Goal: Obtain resource: Download file/media

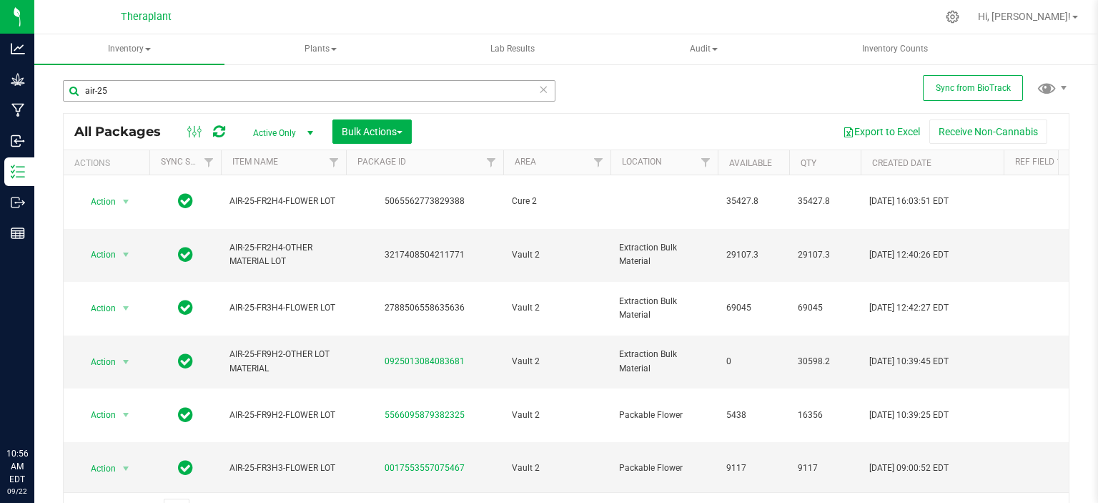
click at [210, 88] on input "air-25" at bounding box center [309, 90] width 493 height 21
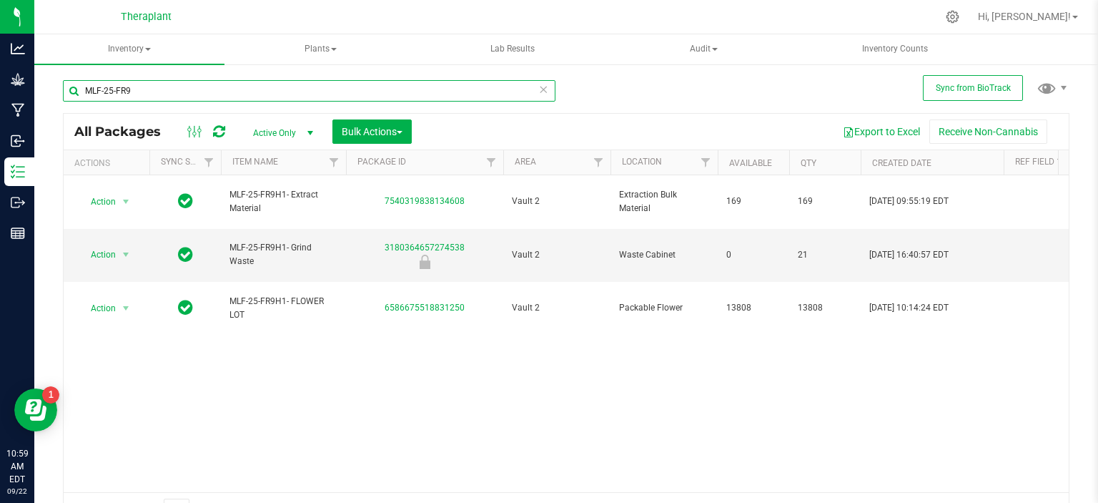
click at [264, 101] on input "MLF-25-FR9" at bounding box center [309, 90] width 493 height 21
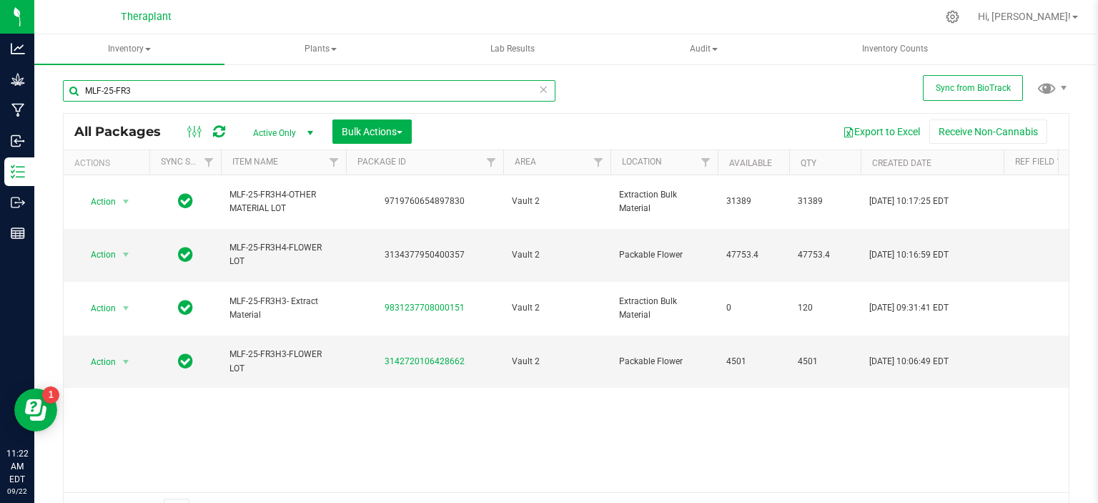
click at [340, 87] on input "MLF-25-FR3" at bounding box center [309, 90] width 493 height 21
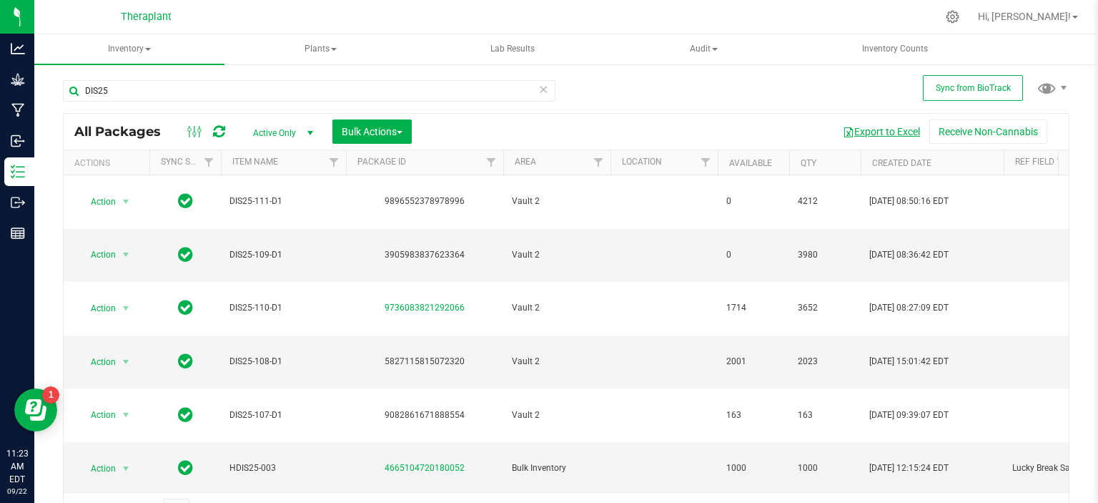
click at [877, 131] on button "Export to Excel" at bounding box center [882, 131] width 96 height 24
click at [722, 97] on div "DIS25 All Packages Active Only Active Only Lab Samples Locked All External Inte…" at bounding box center [566, 296] width 1007 height 460
click at [704, 92] on div "DIS25 All Packages Active Only Active Only Lab Samples Locked All External Inte…" at bounding box center [566, 296] width 1007 height 460
click at [660, 96] on div "DIS25 All Packages Active Only Active Only Lab Samples Locked All External Inte…" at bounding box center [566, 296] width 1007 height 460
click at [137, 80] on input "DIS25" at bounding box center [309, 90] width 493 height 21
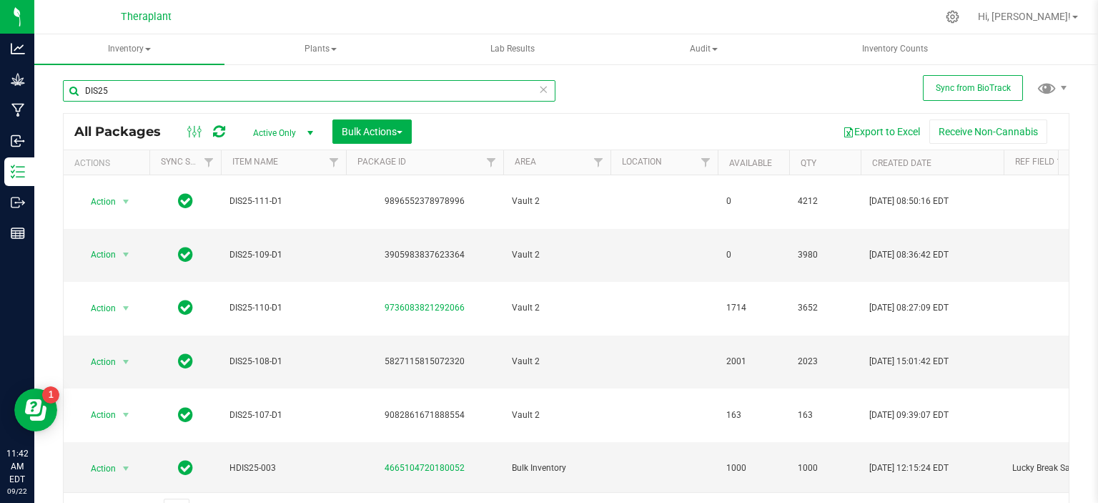
click at [137, 80] on input "DIS25" at bounding box center [309, 90] width 493 height 21
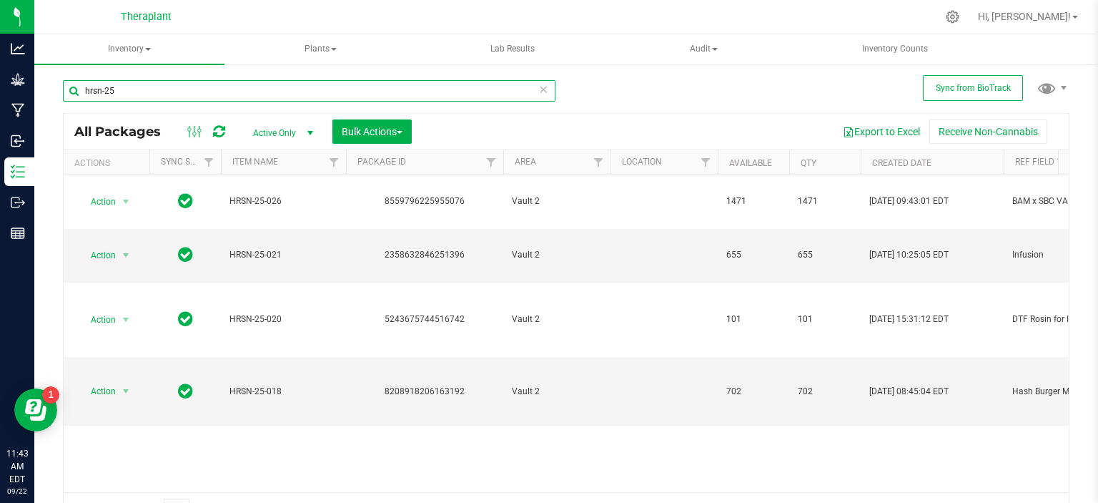
type input "hrsn-25"
